Goal: Transaction & Acquisition: Book appointment/travel/reservation

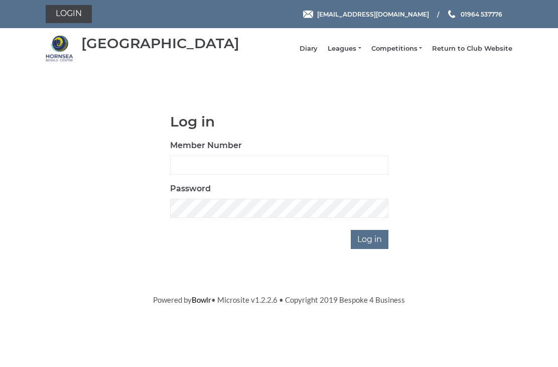
click at [81, 16] on link "Login" at bounding box center [69, 14] width 46 height 18
click at [198, 167] on input "Member Number" at bounding box center [279, 165] width 218 height 19
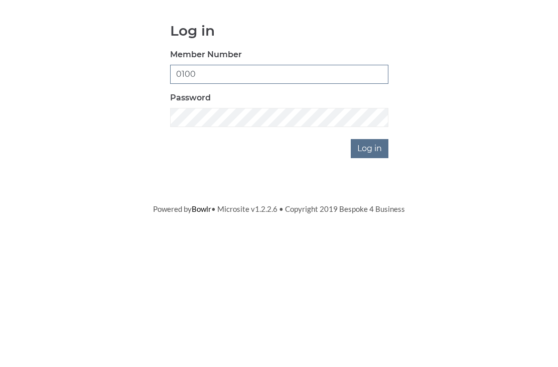
type input "0100"
click at [358, 230] on input "Log in" at bounding box center [370, 239] width 38 height 19
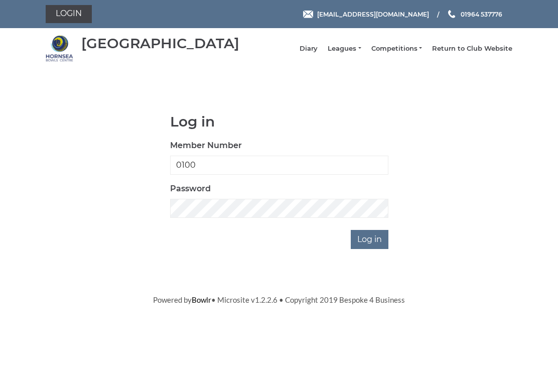
click at [380, 245] on input "Log in" at bounding box center [370, 239] width 38 height 19
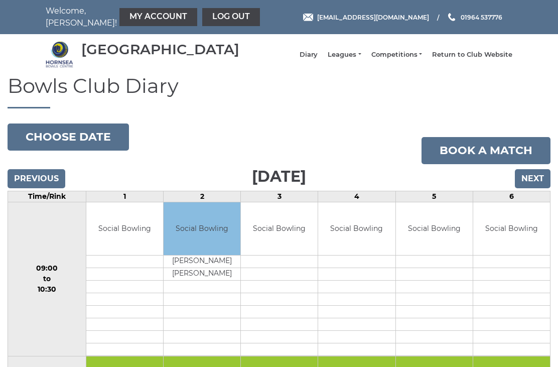
click at [41, 145] on button "Choose date" at bounding box center [68, 136] width 121 height 27
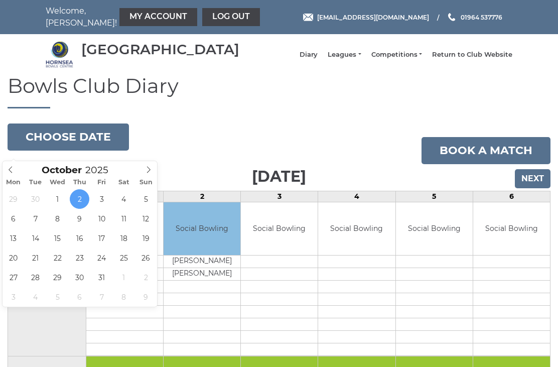
type input "2025-10-23"
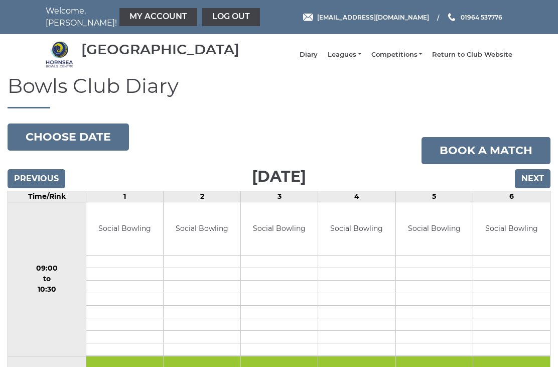
click at [28, 187] on input "Previous" at bounding box center [37, 178] width 58 height 19
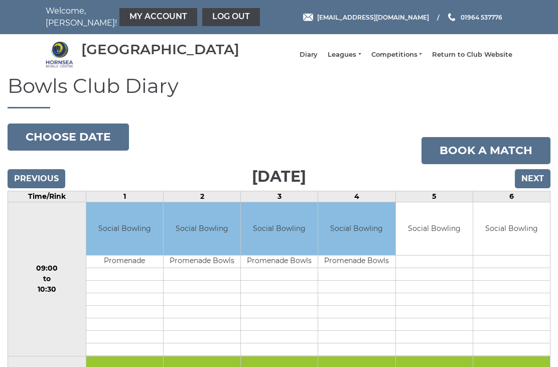
click at [139, 16] on link "My Account" at bounding box center [158, 17] width 78 height 18
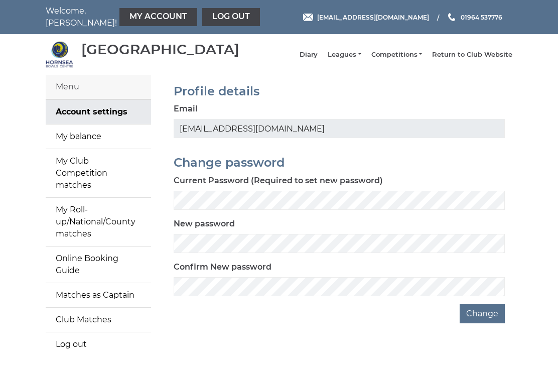
click at [101, 216] on link "My Roll-up/National/County matches" at bounding box center [98, 222] width 105 height 48
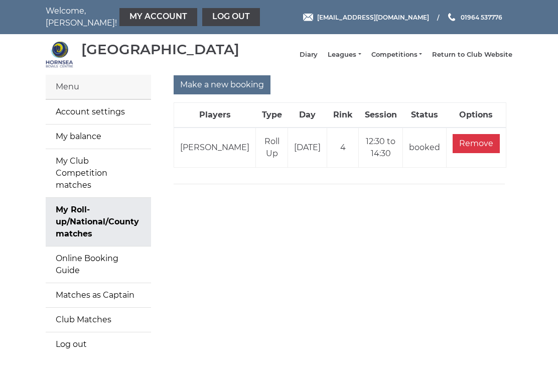
click at [217, 90] on input "Make a new booking" at bounding box center [222, 84] width 97 height 19
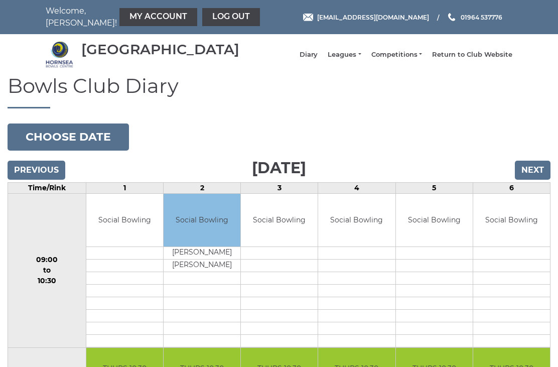
click at [42, 145] on button "Choose date" at bounding box center [68, 136] width 121 height 27
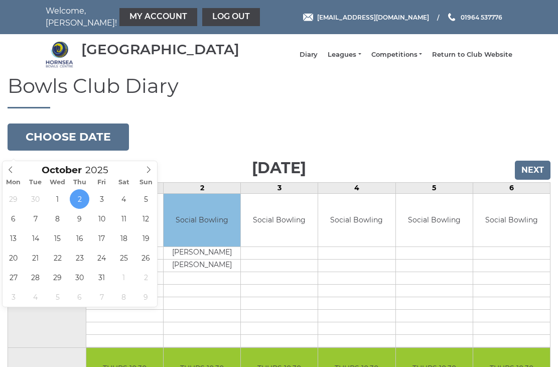
type input "2025-10-22"
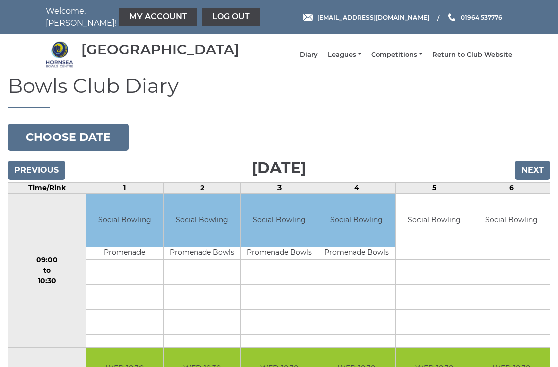
click at [134, 22] on link "My Account" at bounding box center [158, 17] width 78 height 18
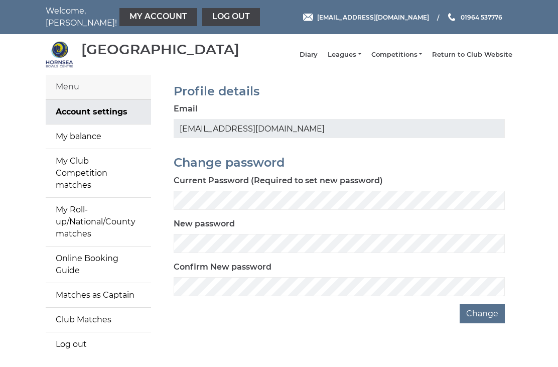
click at [97, 216] on link "My Roll-up/National/County matches" at bounding box center [98, 222] width 105 height 48
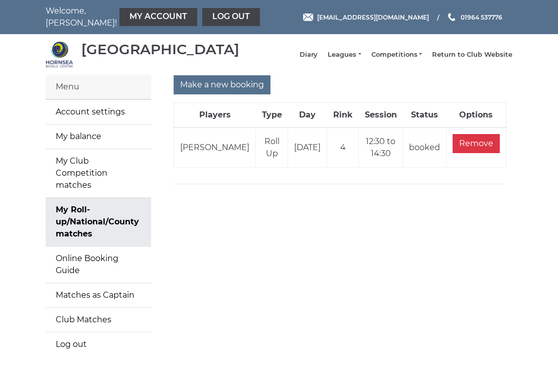
click at [228, 91] on input "Make a new booking" at bounding box center [222, 84] width 97 height 19
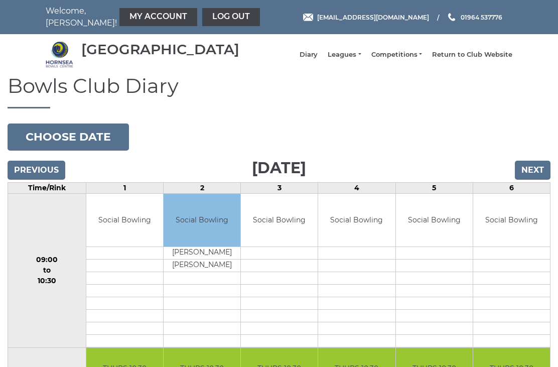
click at [91, 150] on button "Choose date" at bounding box center [68, 136] width 121 height 27
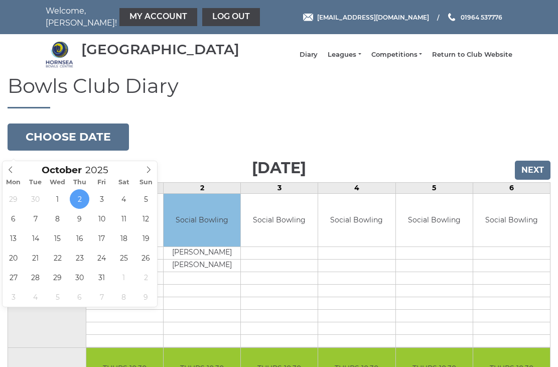
type input "2025-10-22"
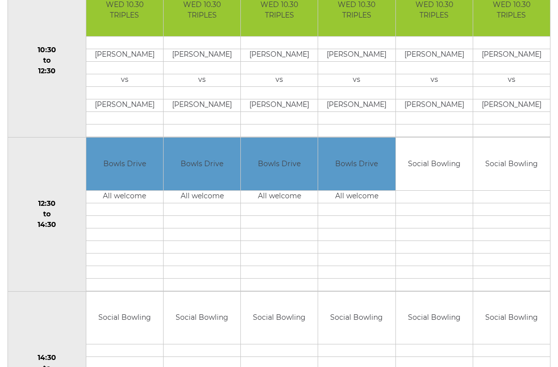
scroll to position [364, 0]
click at [280, 240] on td at bounding box center [279, 234] width 77 height 13
click at [0, 0] on link "Book slot" at bounding box center [0, 0] width 0 height 0
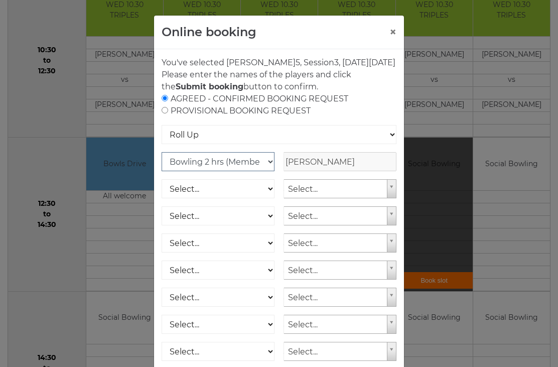
click at [268, 171] on select "Club Competition (Member) National (Member) Bowling 1.5 hrs (Member) Junior (Up…" at bounding box center [218, 161] width 113 height 19
select select "1_46"
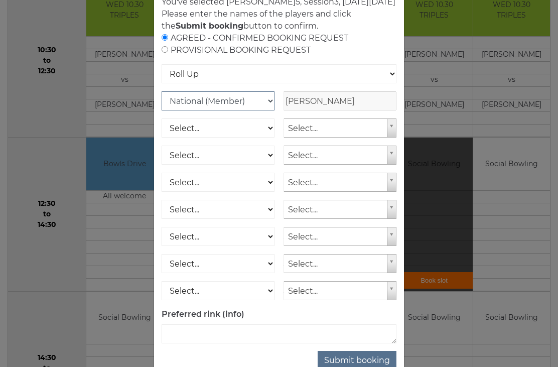
scroll to position [62, 0]
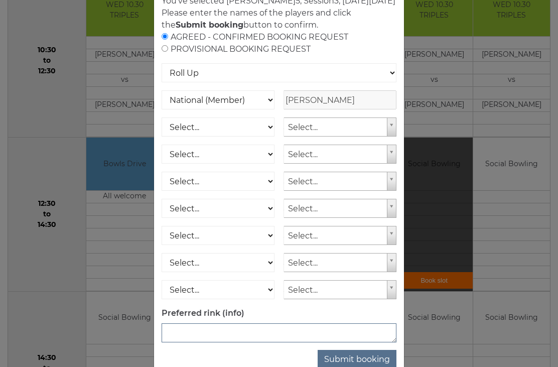
click at [192, 340] on textarea at bounding box center [279, 332] width 235 height 19
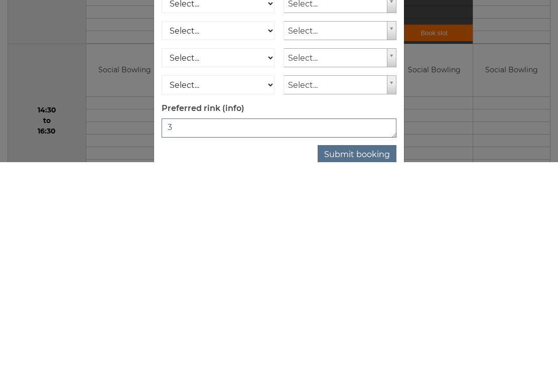
type textarea "3"
click at [375, 350] on button "Submit booking" at bounding box center [357, 359] width 79 height 19
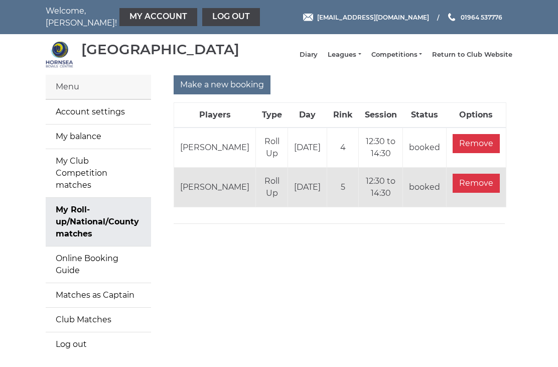
click at [224, 94] on input "Make a new booking" at bounding box center [222, 84] width 97 height 19
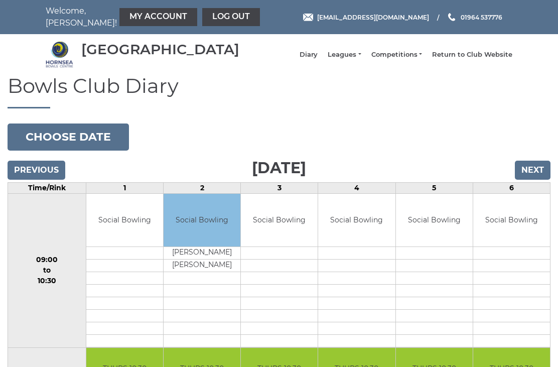
click at [74, 147] on button "Choose date" at bounding box center [68, 136] width 121 height 27
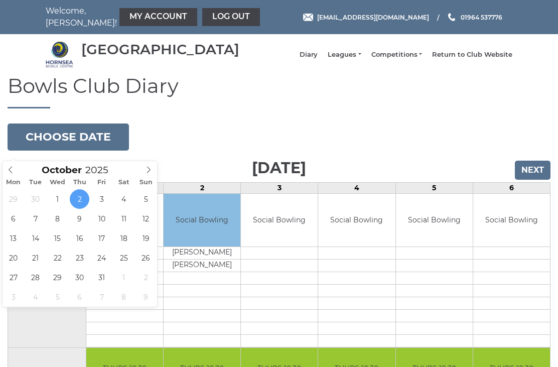
type input "[DATE]"
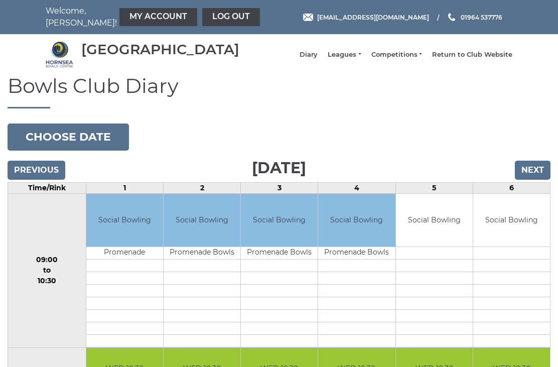
click at [138, 18] on link "My Account" at bounding box center [158, 17] width 78 height 18
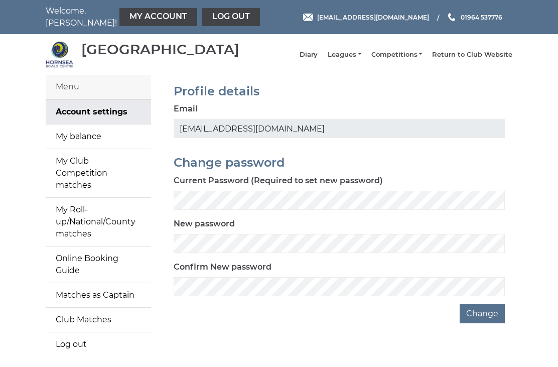
click at [92, 216] on link "My Roll-up/National/County matches" at bounding box center [98, 222] width 105 height 48
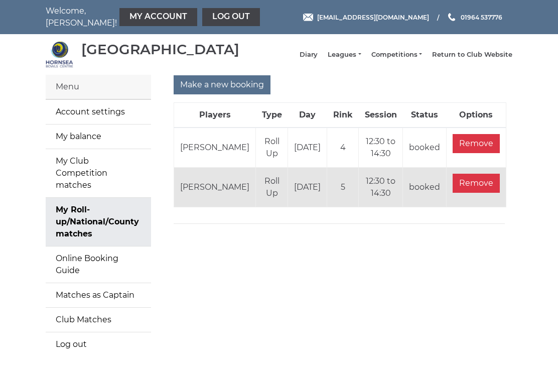
click at [485, 192] on input "Remove" at bounding box center [476, 183] width 47 height 19
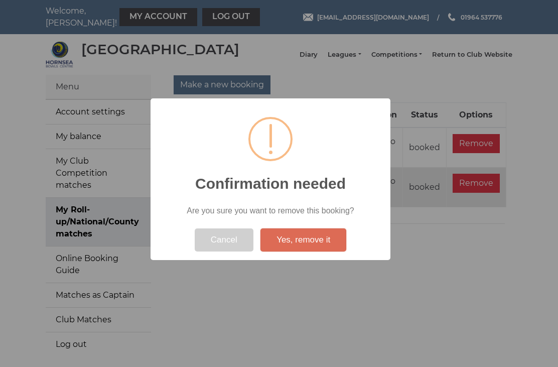
click at [314, 242] on button "Yes, remove it" at bounding box center [304, 239] width 86 height 23
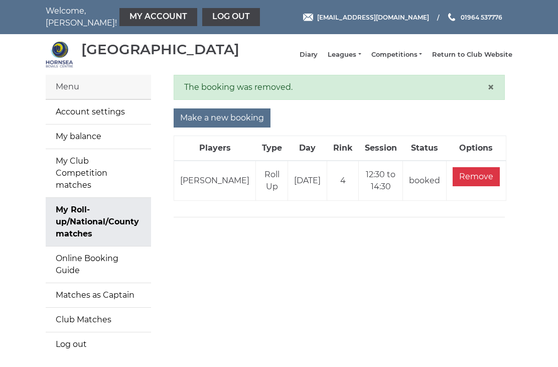
click at [219, 127] on input "Make a new booking" at bounding box center [222, 117] width 97 height 19
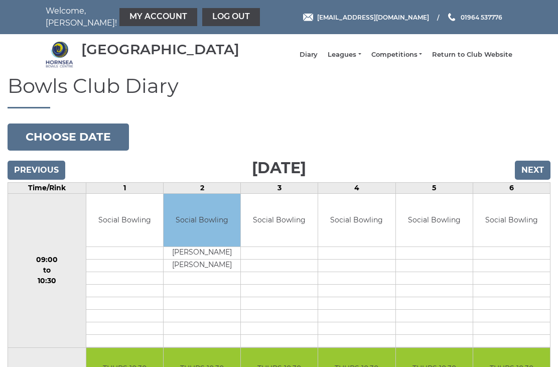
click at [75, 144] on button "Choose date" at bounding box center [68, 136] width 121 height 27
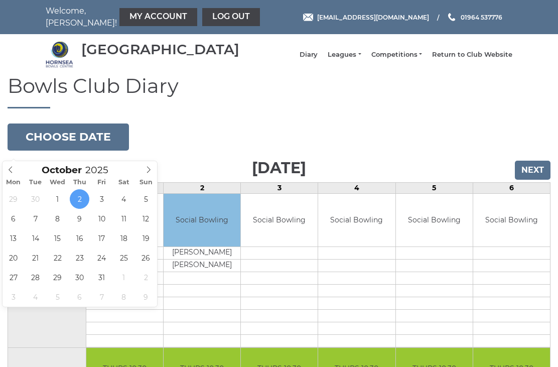
type input "2025-10-22"
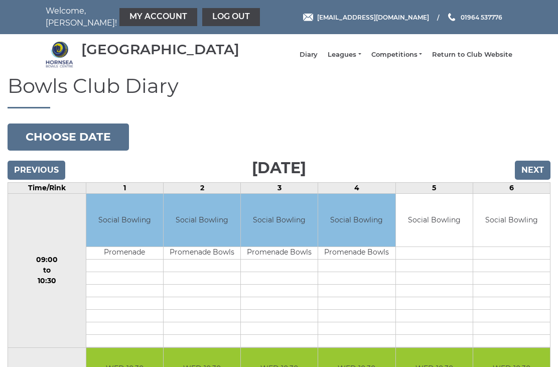
click at [137, 16] on link "My Account" at bounding box center [158, 17] width 78 height 18
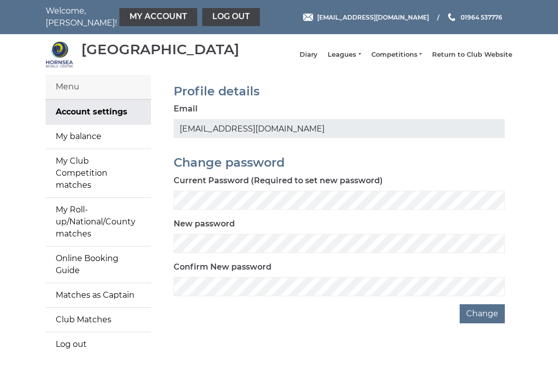
click at [93, 216] on link "My Roll-up/National/County matches" at bounding box center [98, 222] width 105 height 48
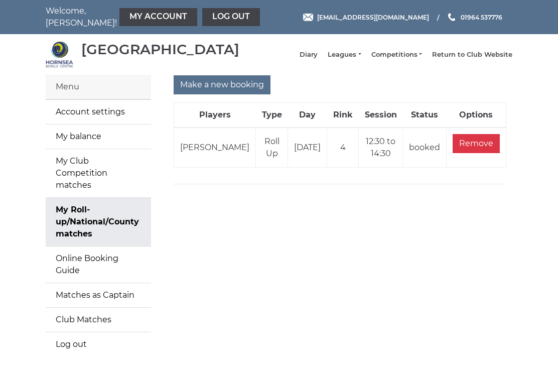
click at [227, 94] on input "Make a new booking" at bounding box center [222, 84] width 97 height 19
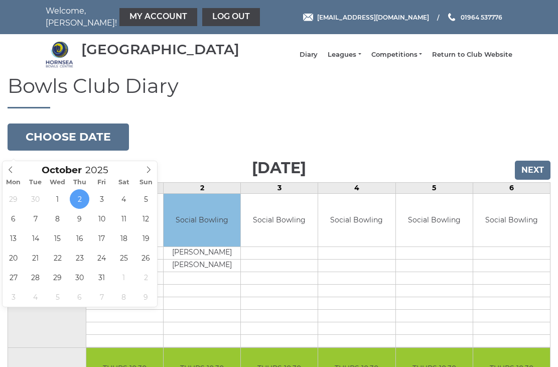
type input "2025-10-22"
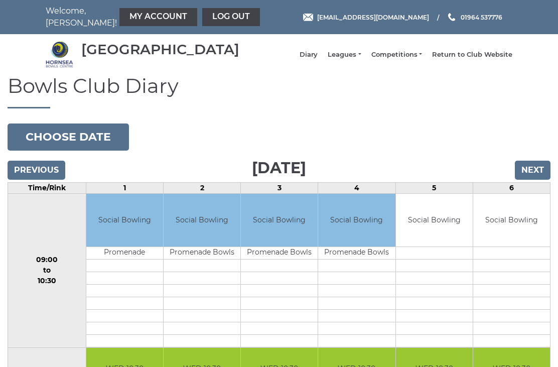
click at [139, 10] on link "My Account" at bounding box center [158, 17] width 78 height 18
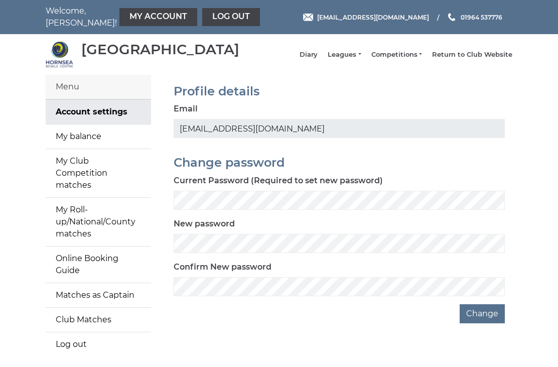
click at [87, 217] on link "My Roll-up/National/County matches" at bounding box center [98, 222] width 105 height 48
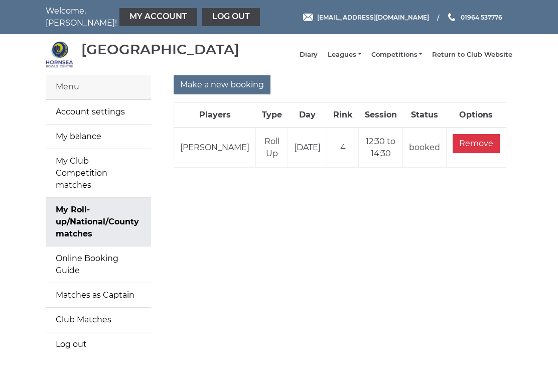
click at [321, 224] on div "Make a new booking Players Type Day Rink Session Status Options Paul Footitt Ro…" at bounding box center [339, 222] width 361 height 294
click at [202, 15] on link "Log out" at bounding box center [231, 17] width 58 height 18
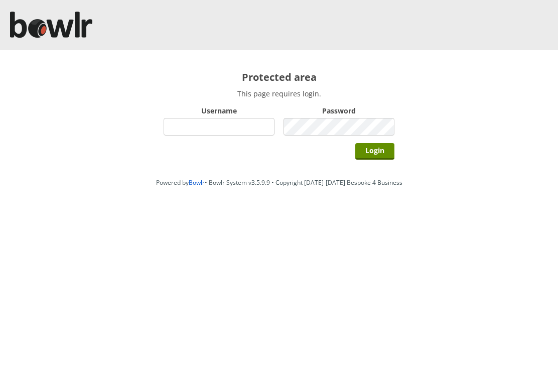
click at [230, 129] on input "Username" at bounding box center [219, 127] width 111 height 18
type input "Hornseaindoorbowlsclub"
click at [388, 152] on input "Login" at bounding box center [374, 151] width 39 height 17
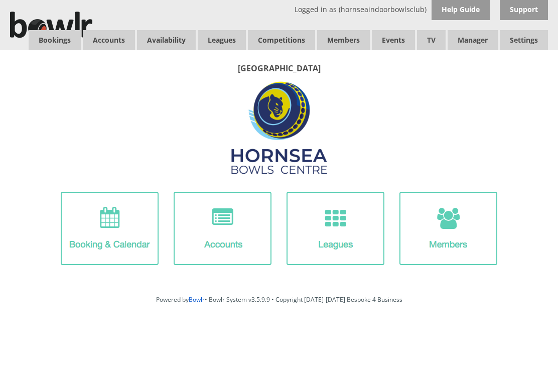
click at [57, 39] on link "Bookings" at bounding box center [55, 40] width 52 height 20
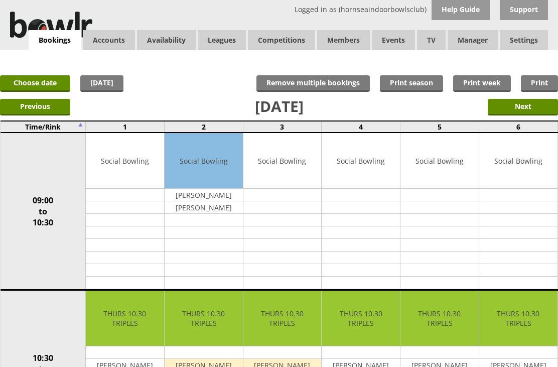
click at [47, 86] on link "Choose date" at bounding box center [35, 83] width 70 height 17
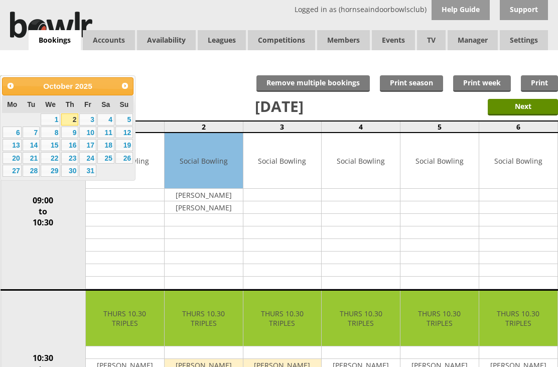
click at [54, 163] on link "22" at bounding box center [51, 158] width 20 height 12
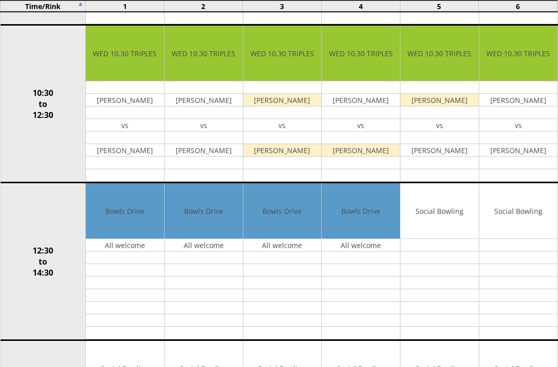
scroll to position [265, 0]
click at [0, 0] on input "Move" at bounding box center [0, 0] width 0 height 0
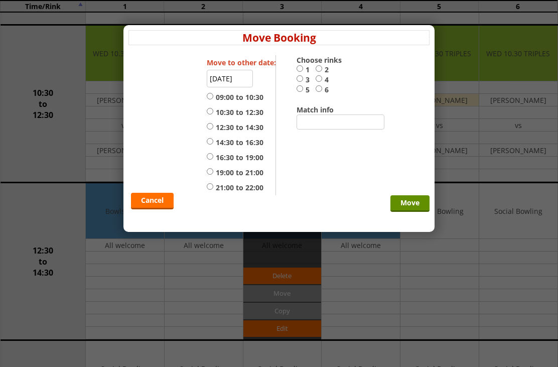
click at [213, 127] on input "12:30 to 14:30" at bounding box center [210, 126] width 7 height 8
radio input "true"
click at [301, 89] on input "5" at bounding box center [300, 89] width 7 height 8
radio input "true"
click at [419, 211] on input "Move" at bounding box center [410, 203] width 39 height 17
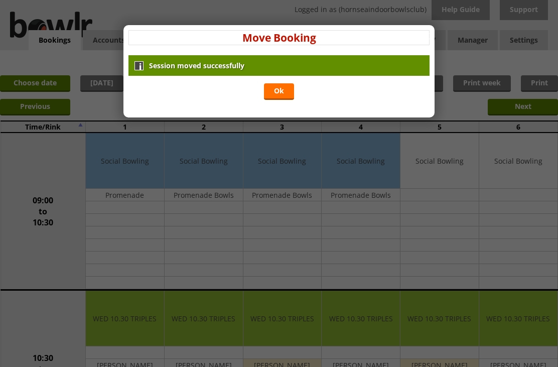
click at [281, 91] on link "Ok" at bounding box center [279, 91] width 30 height 17
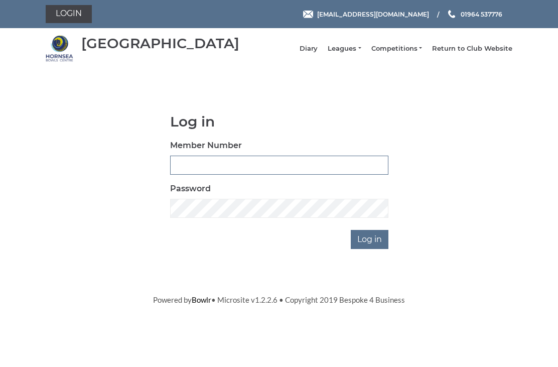
click at [212, 164] on input "Member Number" at bounding box center [279, 165] width 218 height 19
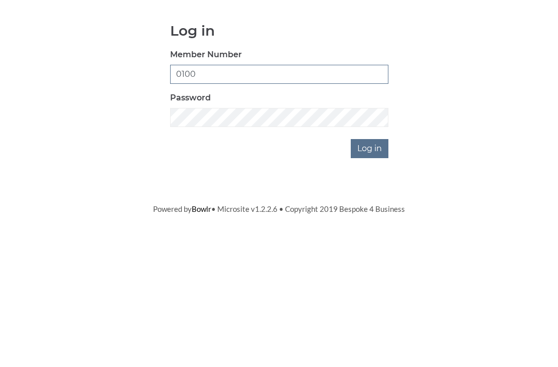
type input "0100"
click at [376, 230] on input "Log in" at bounding box center [370, 239] width 38 height 19
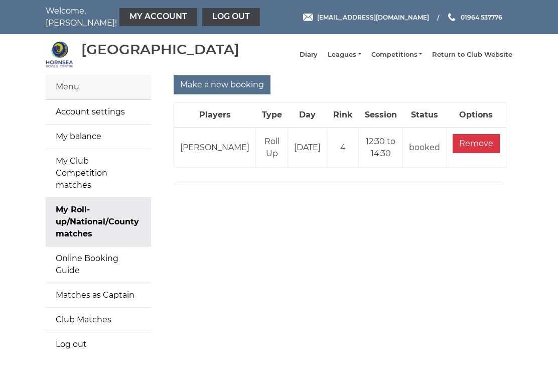
click at [95, 216] on link "My Roll-up/National/County matches" at bounding box center [98, 222] width 105 height 48
click at [235, 93] on input "Make a new booking" at bounding box center [222, 84] width 97 height 19
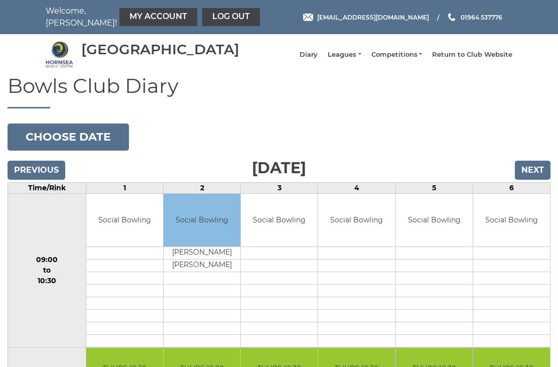
click at [73, 142] on button "Choose date" at bounding box center [68, 136] width 121 height 27
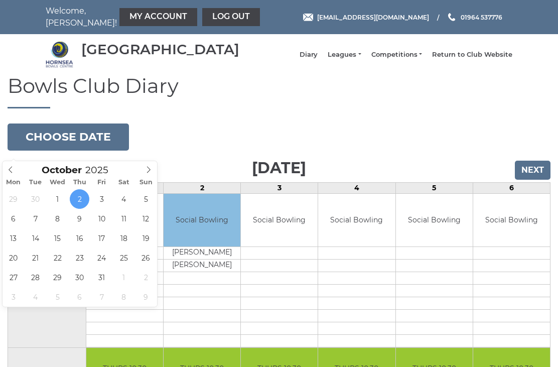
type input "[DATE]"
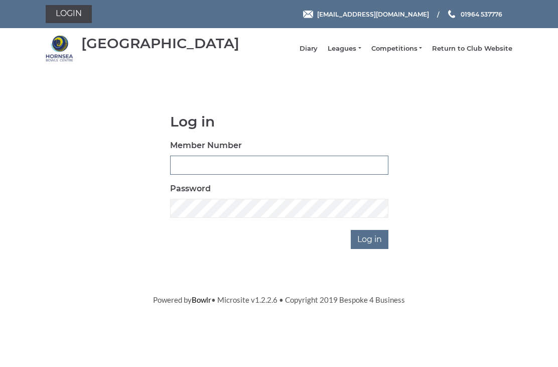
click at [209, 171] on input "Member Number" at bounding box center [279, 165] width 218 height 19
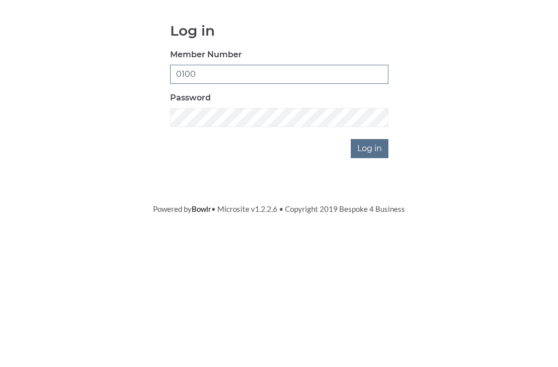
type input "0100"
click at [378, 230] on input "Log in" at bounding box center [370, 239] width 38 height 19
